Goal: Navigation & Orientation: Find specific page/section

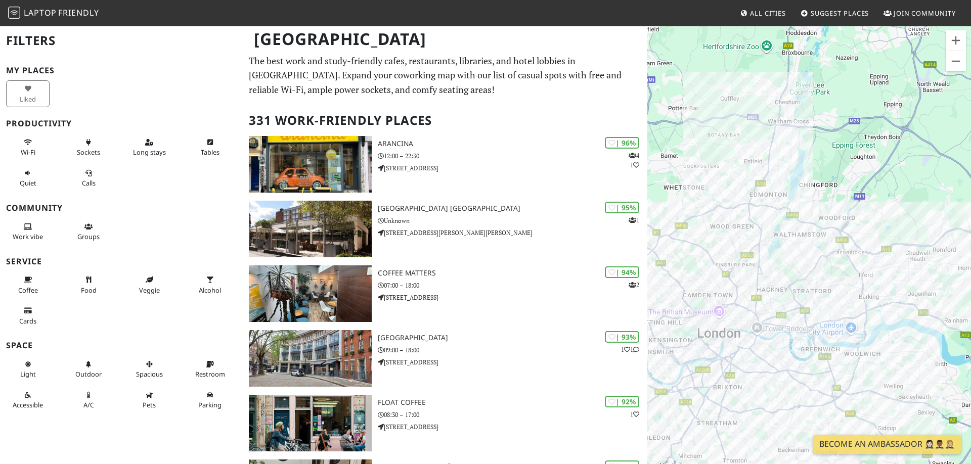
drag, startPoint x: 839, startPoint y: 187, endPoint x: 816, endPoint y: 242, distance: 59.4
click at [816, 242] on div at bounding box center [809, 257] width 324 height 464
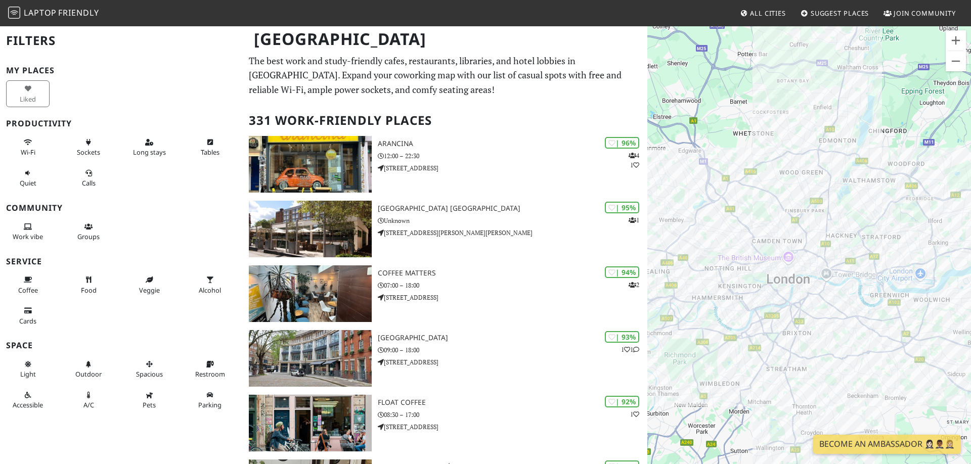
drag, startPoint x: 835, startPoint y: 227, endPoint x: 874, endPoint y: 192, distance: 52.9
click at [874, 192] on div at bounding box center [809, 257] width 324 height 464
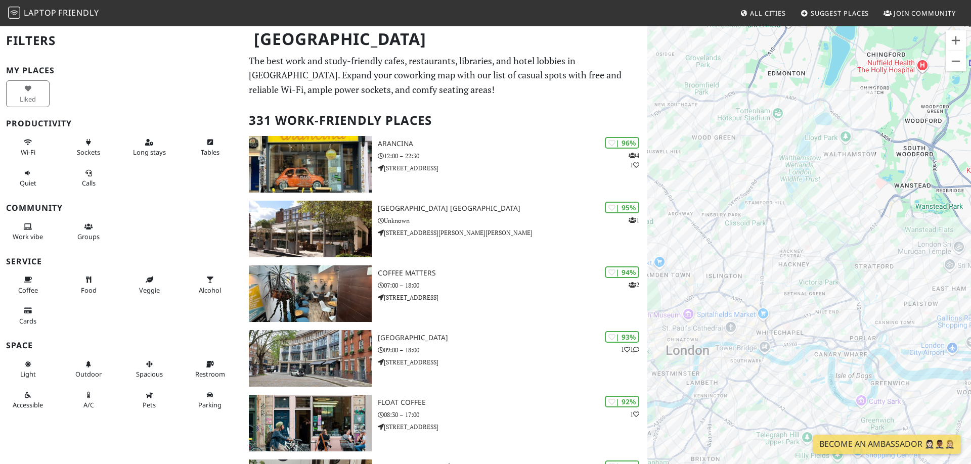
drag, startPoint x: 861, startPoint y: 163, endPoint x: 786, endPoint y: 241, distance: 108.0
click at [784, 240] on div at bounding box center [809, 257] width 324 height 464
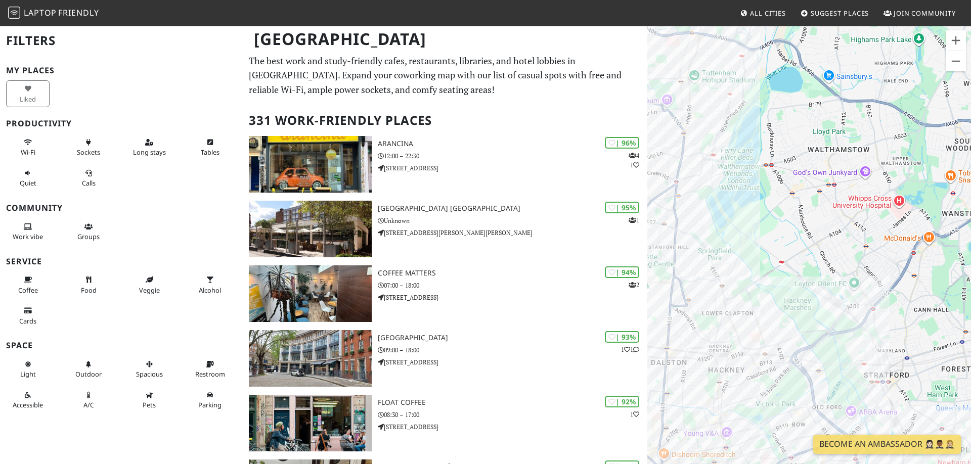
drag, startPoint x: 802, startPoint y: 250, endPoint x: 828, endPoint y: 287, distance: 44.7
click at [828, 287] on div at bounding box center [809, 257] width 324 height 464
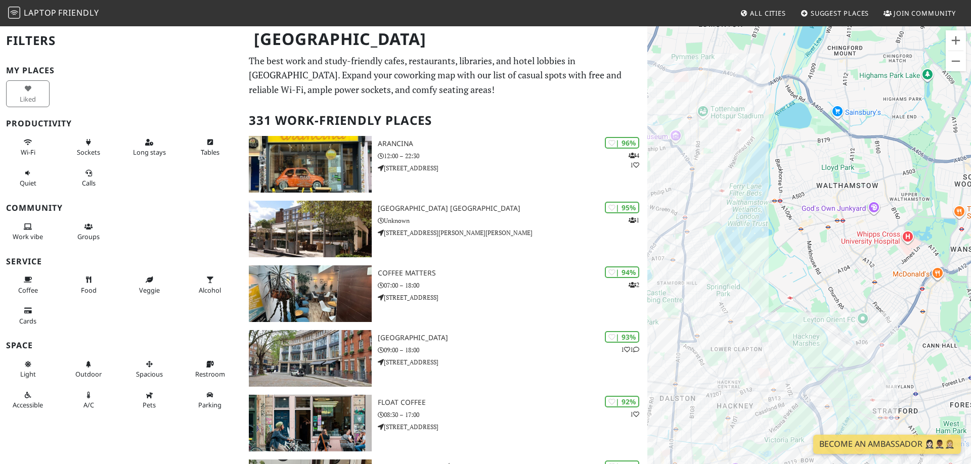
drag, startPoint x: 934, startPoint y: 293, endPoint x: 892, endPoint y: 298, distance: 42.3
click at [892, 298] on div at bounding box center [809, 257] width 324 height 464
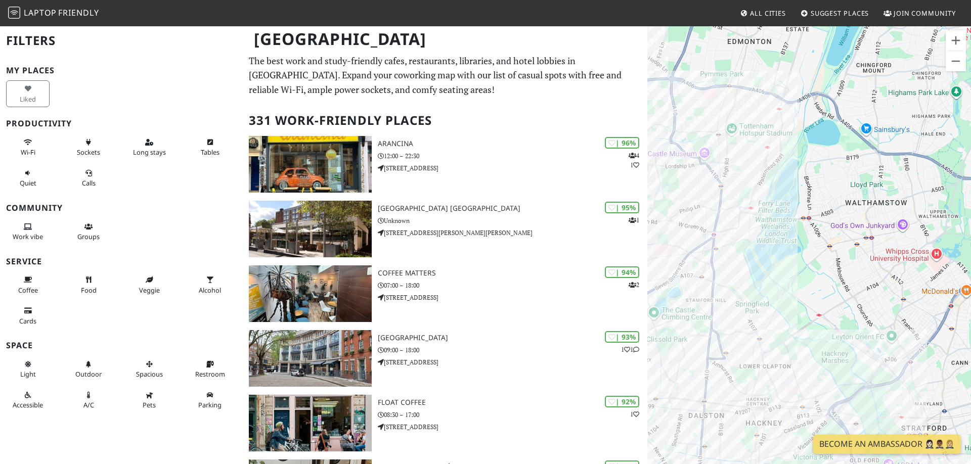
drag, startPoint x: 739, startPoint y: 216, endPoint x: 771, endPoint y: 233, distance: 36.6
click at [771, 233] on div at bounding box center [809, 257] width 324 height 464
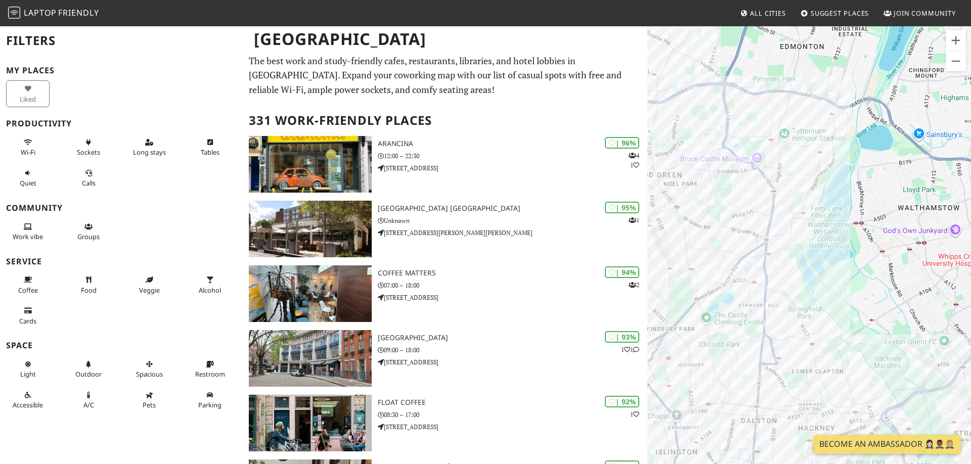
drag, startPoint x: 775, startPoint y: 233, endPoint x: 829, endPoint y: 238, distance: 53.8
click at [829, 238] on div at bounding box center [809, 257] width 324 height 464
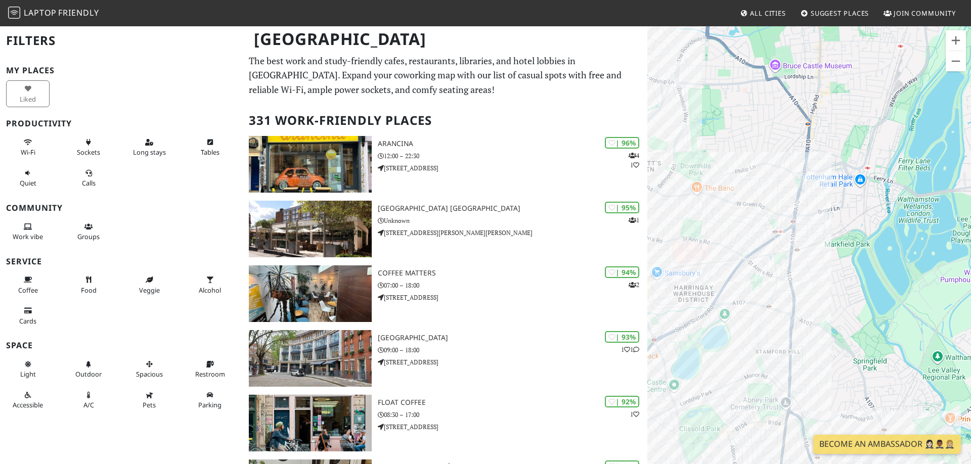
drag, startPoint x: 767, startPoint y: 263, endPoint x: 869, endPoint y: 221, distance: 110.4
click at [869, 221] on div at bounding box center [809, 257] width 324 height 464
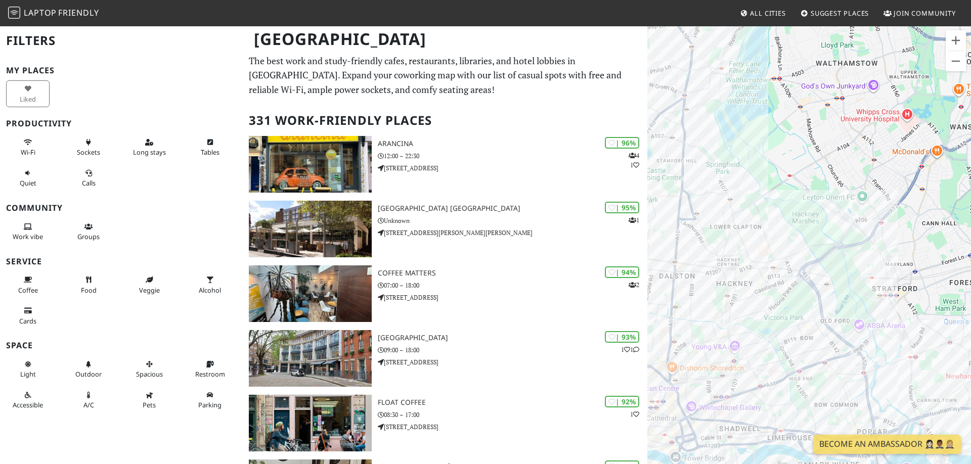
drag, startPoint x: 839, startPoint y: 265, endPoint x: 679, endPoint y: 139, distance: 203.8
click at [679, 139] on div at bounding box center [809, 257] width 324 height 464
click at [883, 251] on link "Stratford Westfields" at bounding box center [882, 253] width 61 height 8
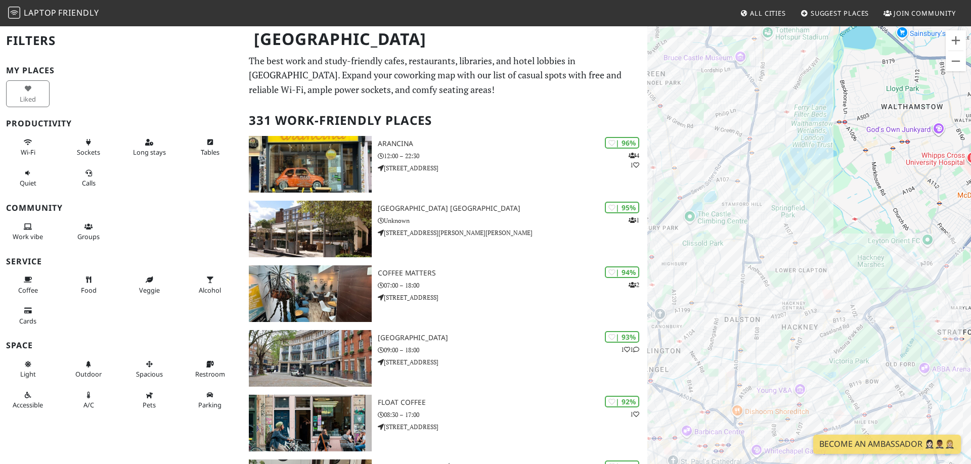
drag, startPoint x: 789, startPoint y: 265, endPoint x: 854, endPoint y: 308, distance: 77.8
click at [854, 308] on div at bounding box center [809, 257] width 324 height 464
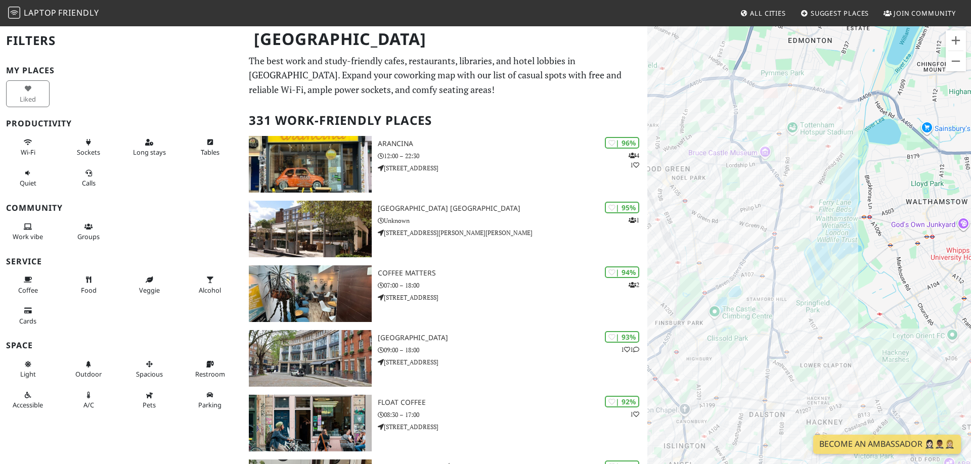
drag, startPoint x: 771, startPoint y: 183, endPoint x: 790, endPoint y: 263, distance: 82.4
click at [790, 263] on div at bounding box center [809, 257] width 324 height 464
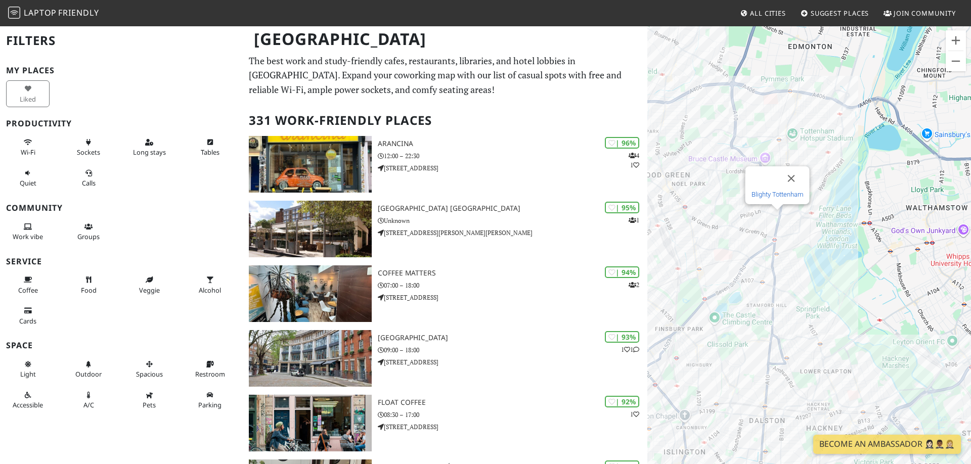
click at [782, 193] on link "Blighty Tottenham" at bounding box center [777, 195] width 52 height 8
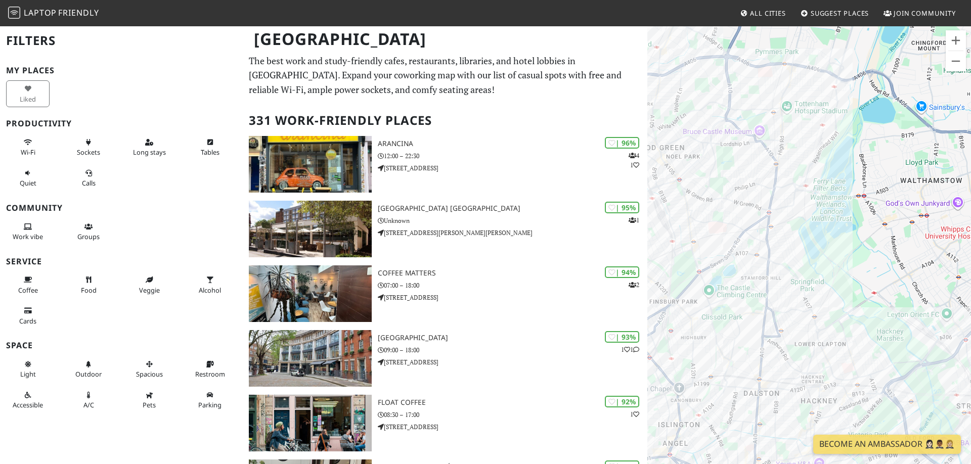
drag, startPoint x: 707, startPoint y: 210, endPoint x: 694, endPoint y: 182, distance: 30.8
click at [694, 182] on div at bounding box center [809, 257] width 324 height 464
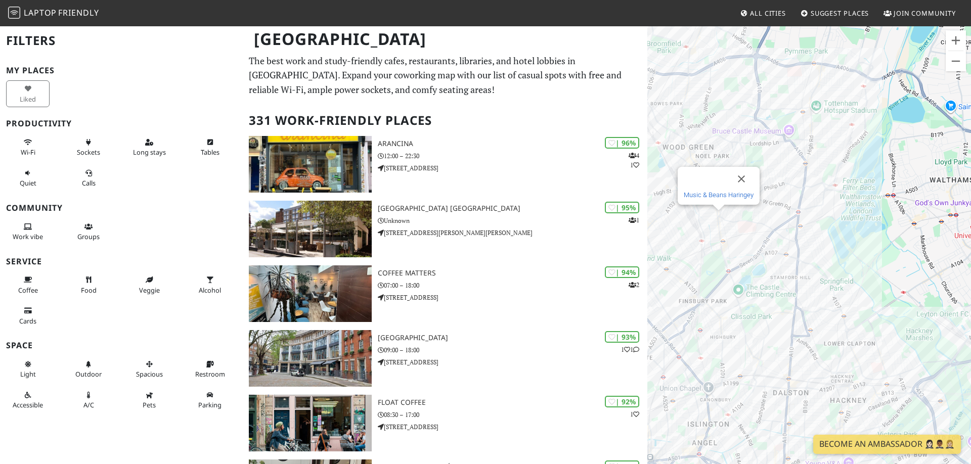
click at [725, 195] on link "Music & Beans Haringey" at bounding box center [718, 195] width 70 height 8
click at [745, 212] on link "Florentia Cafè" at bounding box center [749, 212] width 39 height 8
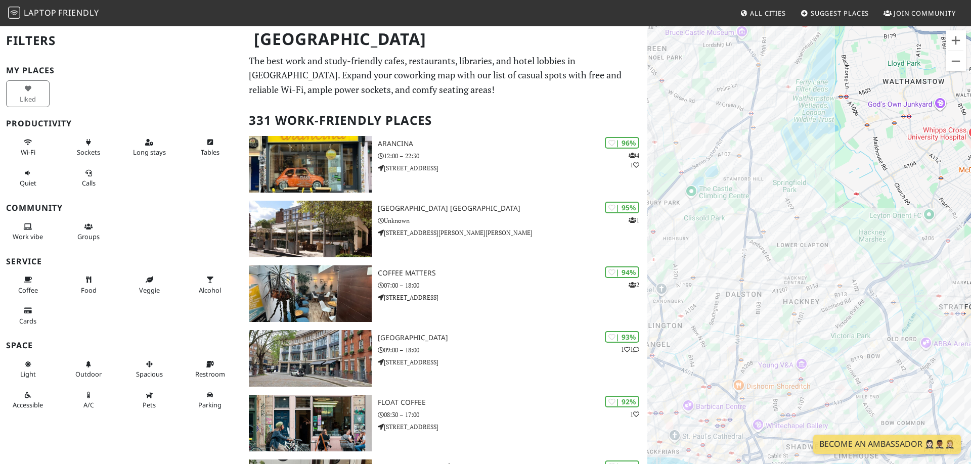
drag, startPoint x: 774, startPoint y: 320, endPoint x: 727, endPoint y: 247, distance: 87.1
click at [727, 247] on div at bounding box center [809, 257] width 324 height 464
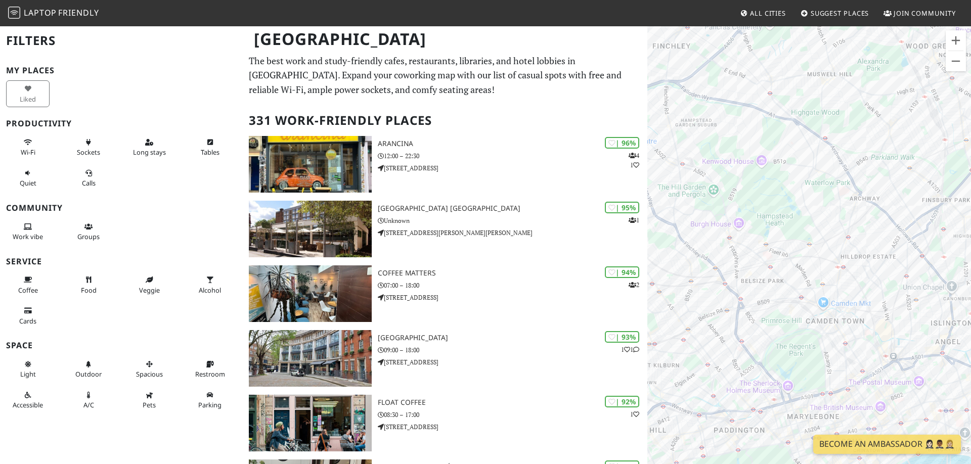
click at [647, 242] on div at bounding box center [809, 257] width 324 height 464
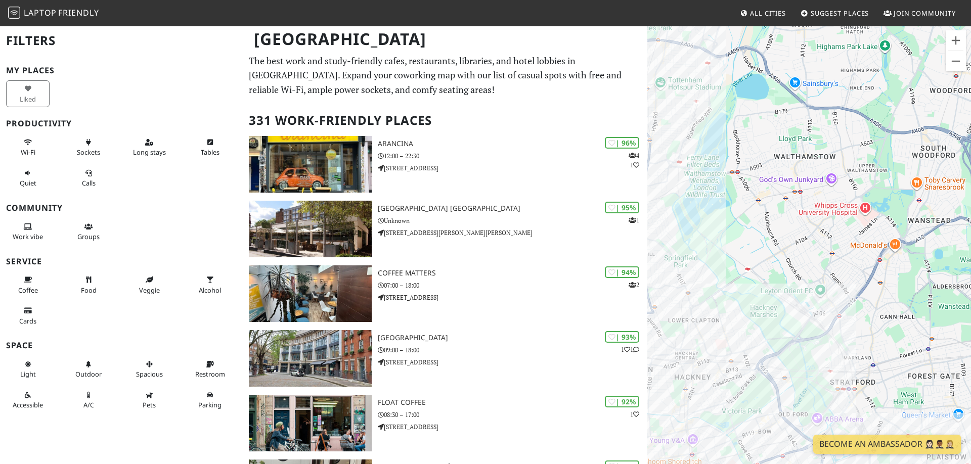
drag, startPoint x: 824, startPoint y: 270, endPoint x: 780, endPoint y: 315, distance: 63.3
click at [780, 315] on div at bounding box center [809, 257] width 324 height 464
click at [144, 155] on span "Long stays" at bounding box center [149, 152] width 33 height 9
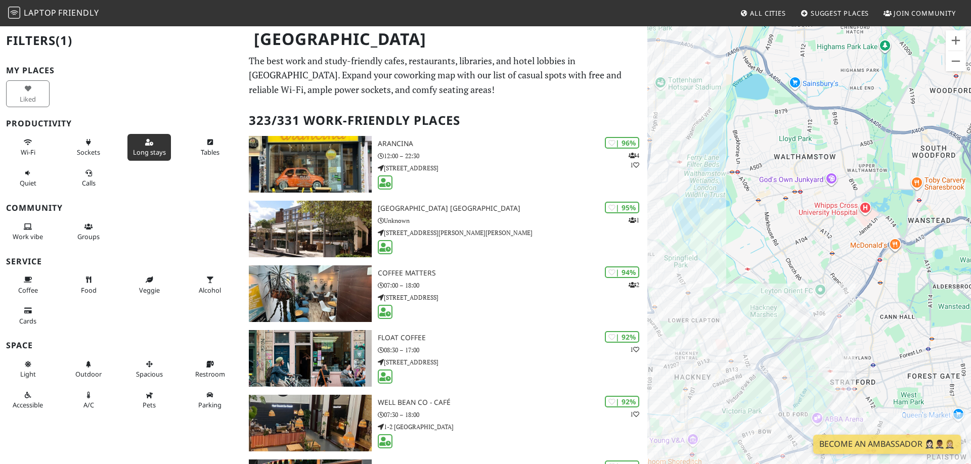
click at [155, 150] on span "Long stays" at bounding box center [149, 152] width 33 height 9
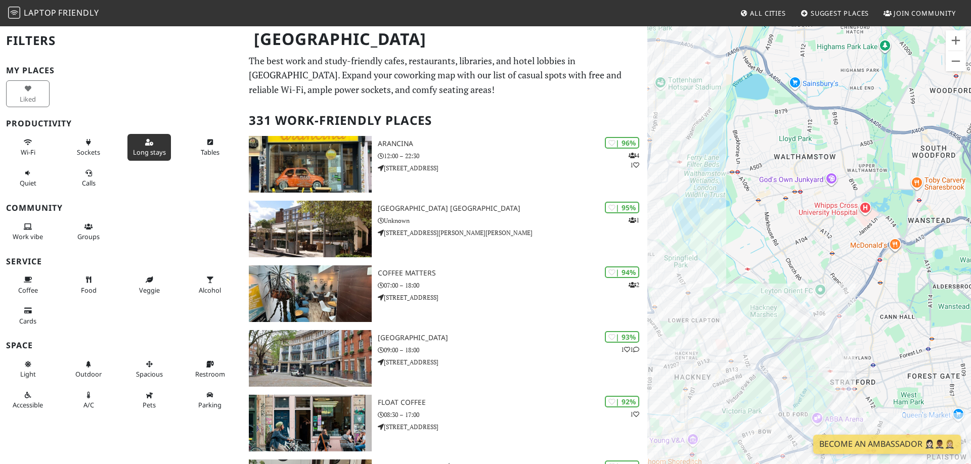
click at [151, 149] on span "Long stays" at bounding box center [149, 152] width 33 height 9
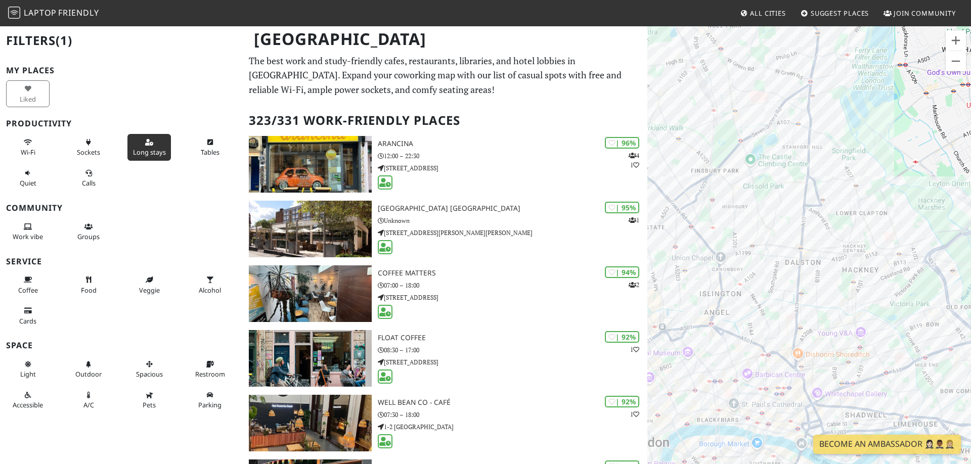
drag, startPoint x: 867, startPoint y: 270, endPoint x: 660, endPoint y: 163, distance: 233.3
click at [660, 163] on div at bounding box center [809, 257] width 324 height 464
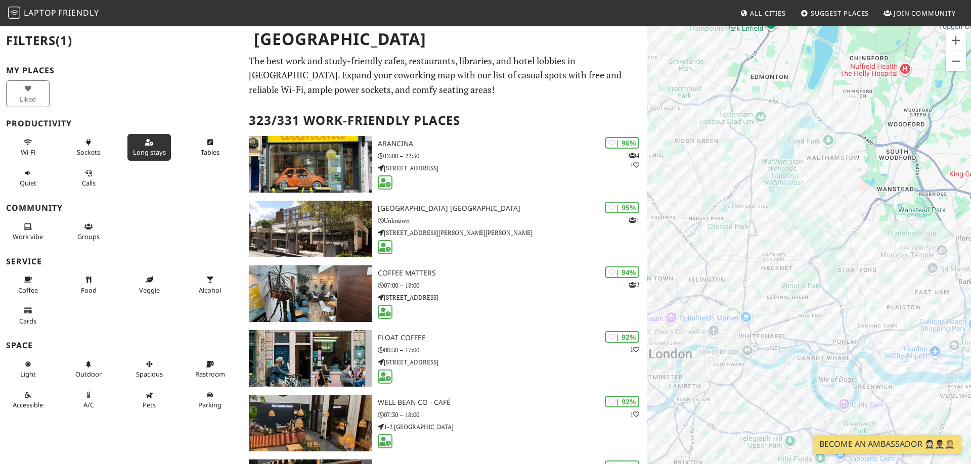
drag, startPoint x: 770, startPoint y: 215, endPoint x: 779, endPoint y: 236, distance: 22.8
click at [779, 236] on div at bounding box center [809, 257] width 324 height 464
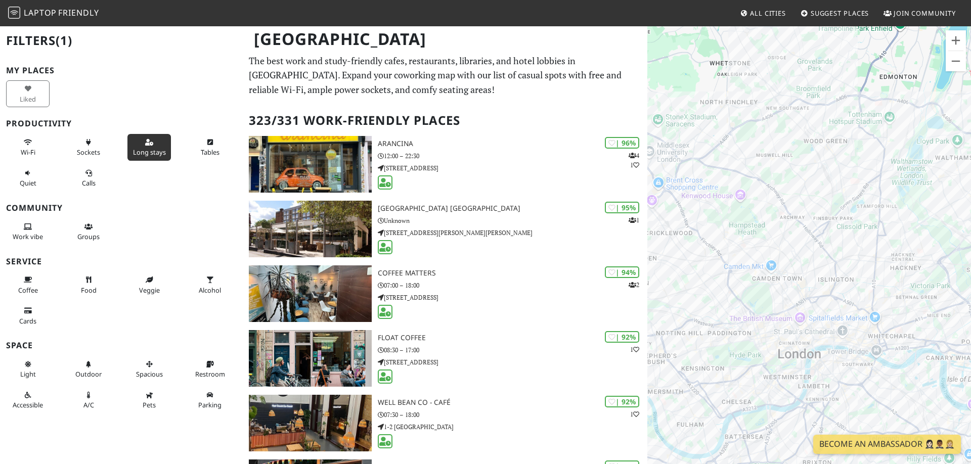
click at [146, 145] on icon at bounding box center [149, 143] width 8 height 7
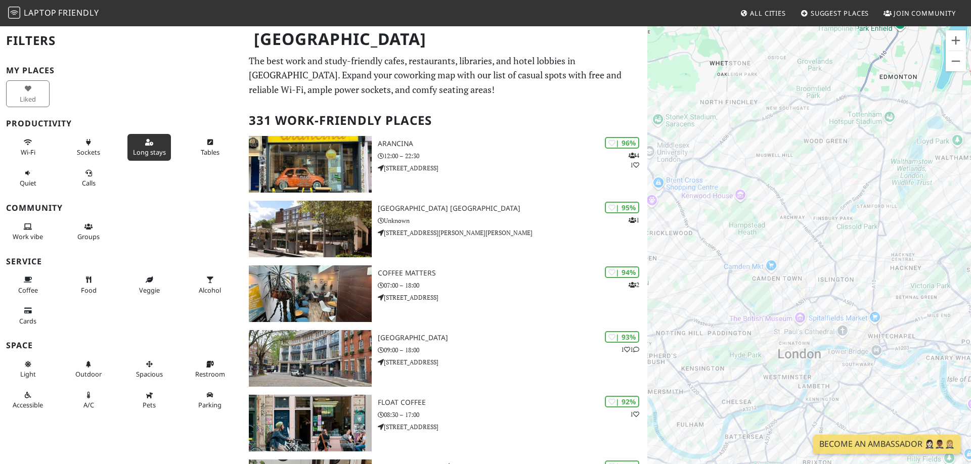
click at [145, 145] on button "Long stays" at bounding box center [148, 147] width 43 height 27
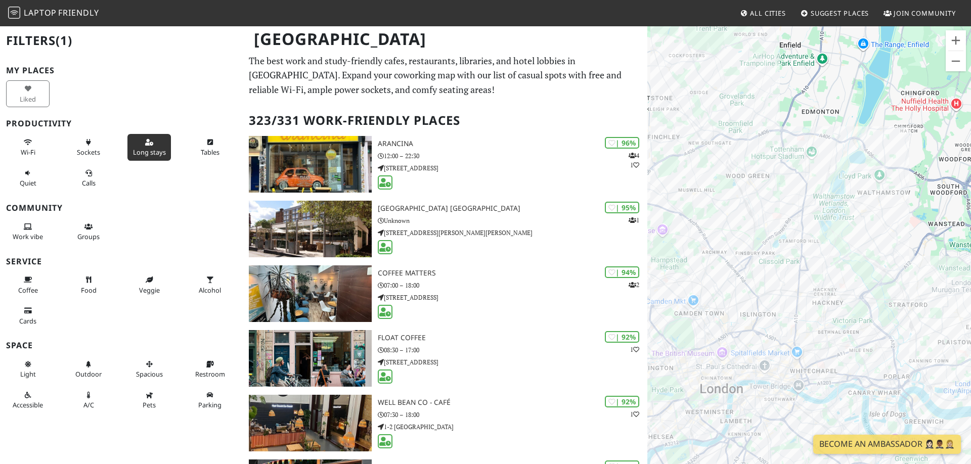
drag, startPoint x: 914, startPoint y: 174, endPoint x: 839, endPoint y: 209, distance: 83.5
click at [838, 209] on div at bounding box center [809, 257] width 324 height 464
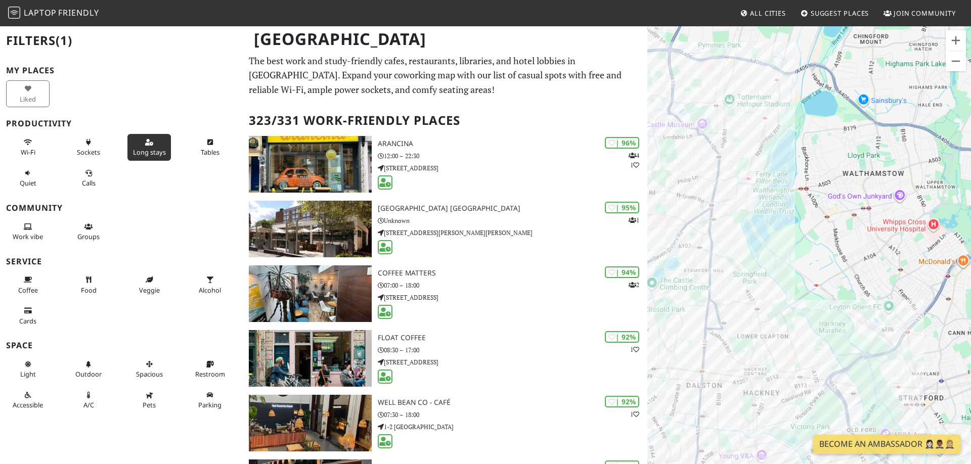
drag, startPoint x: 859, startPoint y: 213, endPoint x: 800, endPoint y: 209, distance: 59.3
click at [800, 209] on div at bounding box center [809, 257] width 324 height 464
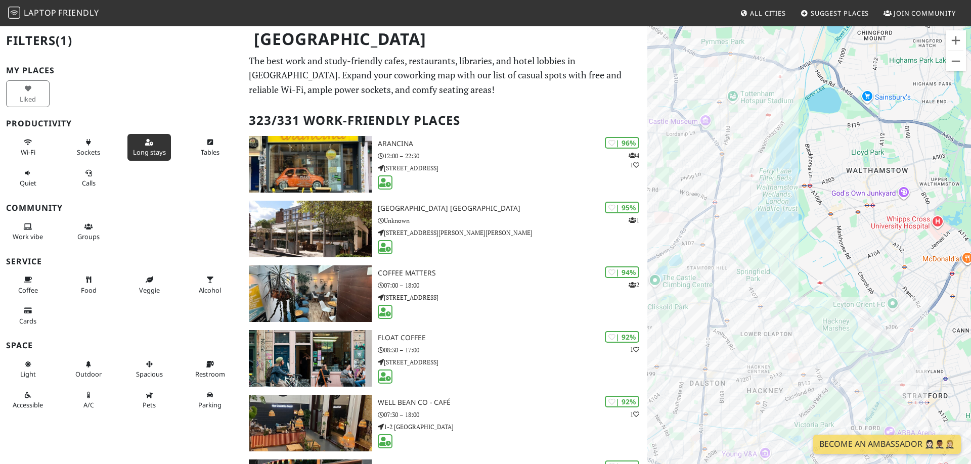
click at [151, 147] on button "Long stays" at bounding box center [148, 147] width 43 height 27
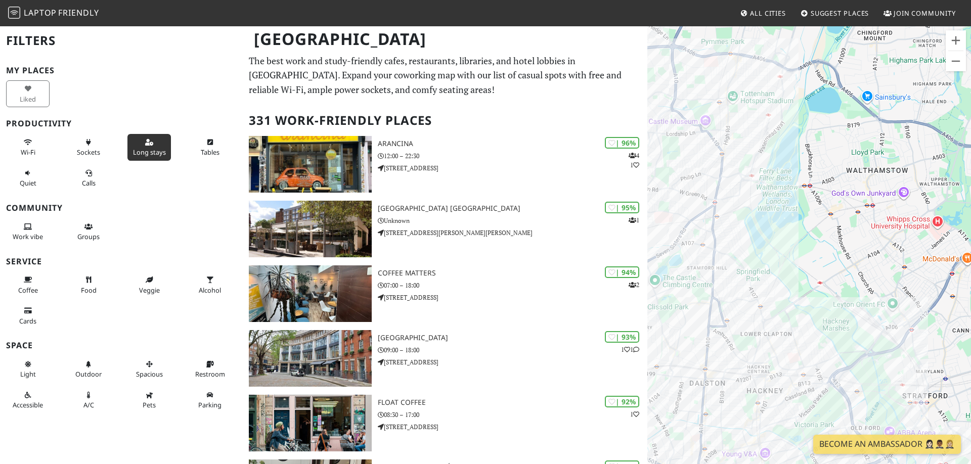
click at [151, 147] on button "Long stays" at bounding box center [148, 147] width 43 height 27
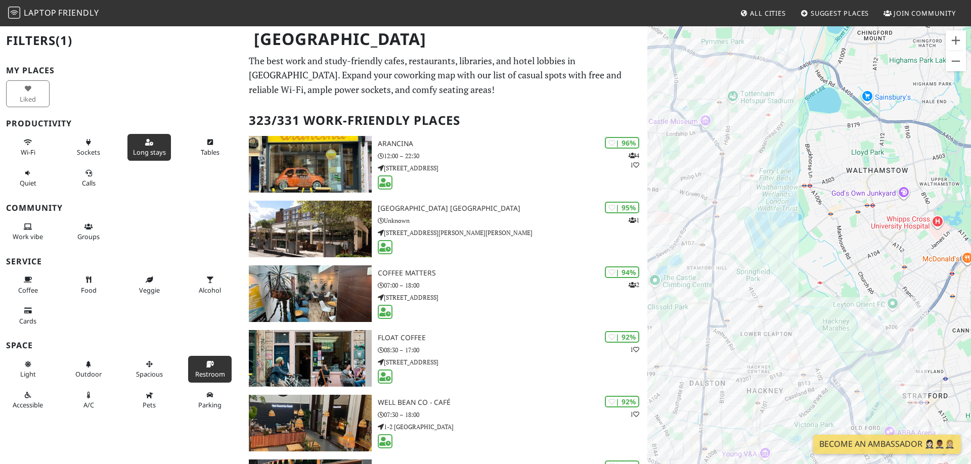
click at [211, 356] on button "Restroom" at bounding box center [209, 369] width 43 height 27
click at [853, 355] on link "Bad Coffee" at bounding box center [851, 355] width 31 height 8
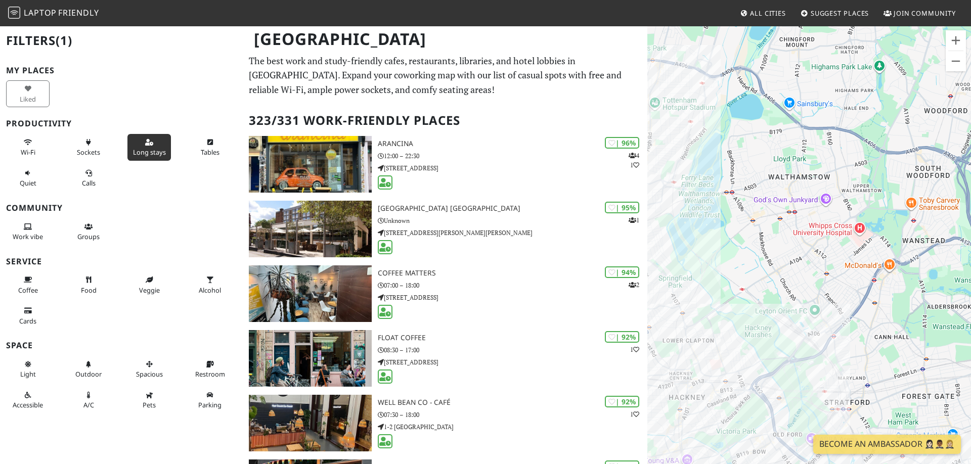
drag, startPoint x: 840, startPoint y: 268, endPoint x: 772, endPoint y: 275, distance: 68.1
click at [772, 275] on div at bounding box center [809, 257] width 324 height 464
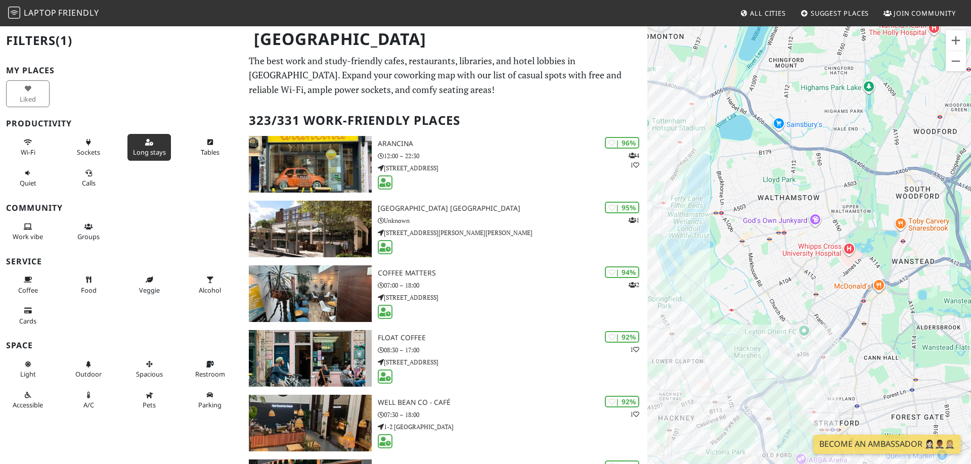
drag, startPoint x: 815, startPoint y: 239, endPoint x: 803, endPoint y: 260, distance: 24.9
click at [803, 260] on div at bounding box center [809, 257] width 324 height 464
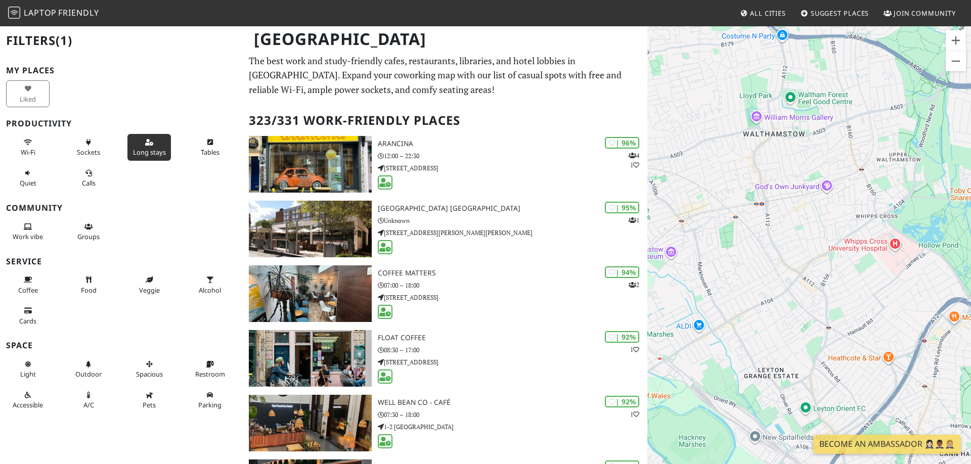
drag, startPoint x: 821, startPoint y: 265, endPoint x: 816, endPoint y: 274, distance: 10.2
click at [816, 274] on div at bounding box center [809, 257] width 324 height 464
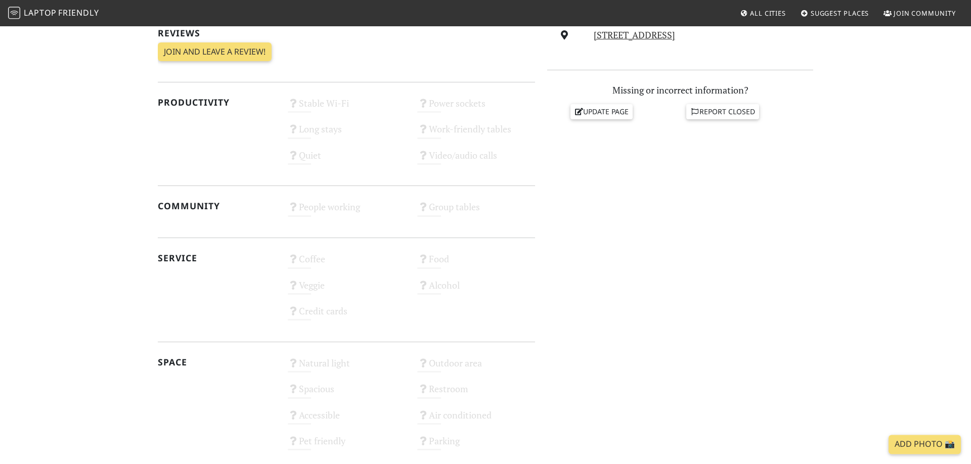
scroll to position [465, 0]
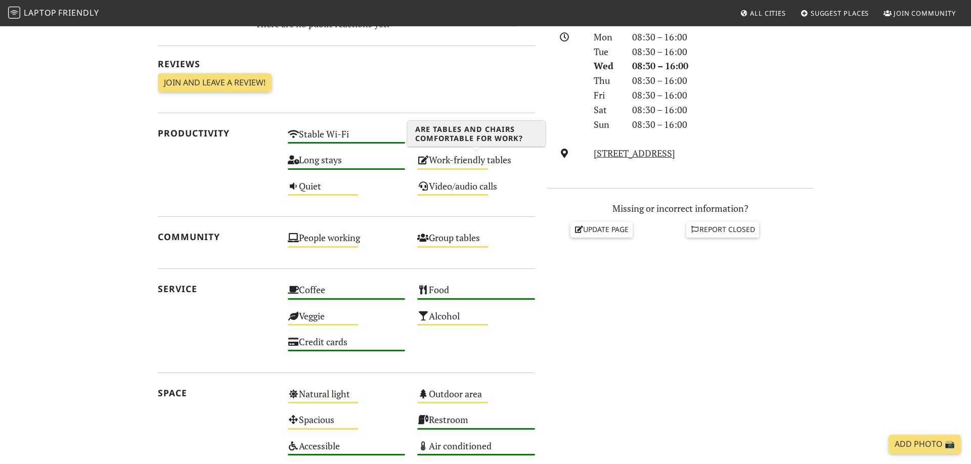
scroll to position [309, 0]
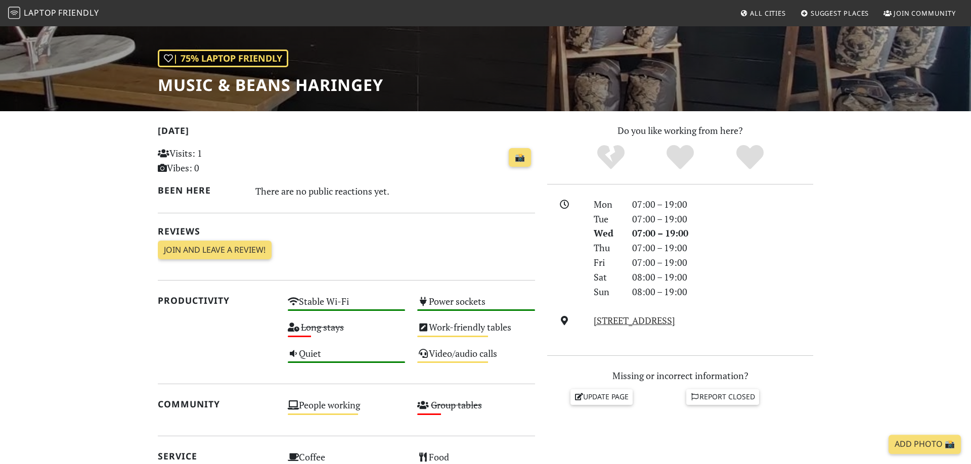
scroll to position [1, 0]
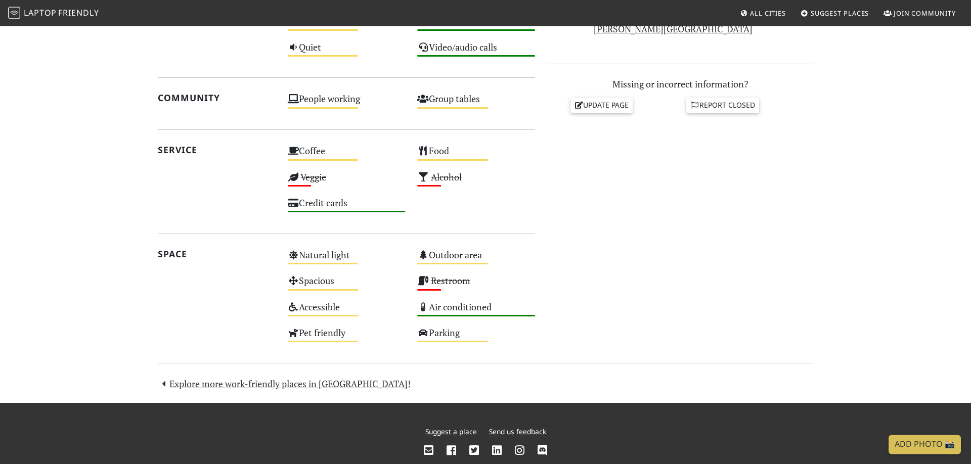
scroll to position [464, 0]
